Goal: Find specific page/section: Find specific page/section

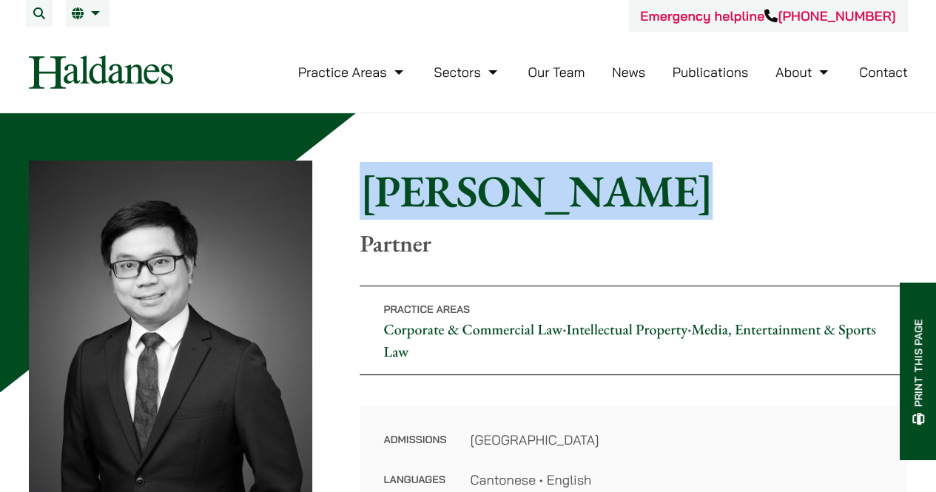
drag, startPoint x: 637, startPoint y: 205, endPoint x: 368, endPoint y: 199, distance: 269.5
click at [368, 199] on h1 "Anthony Leung" at bounding box center [634, 190] width 548 height 53
copy h1 "Anthony Leung"
click at [90, 78] on img at bounding box center [101, 72] width 144 height 33
